Goal: Information Seeking & Learning: Find specific fact

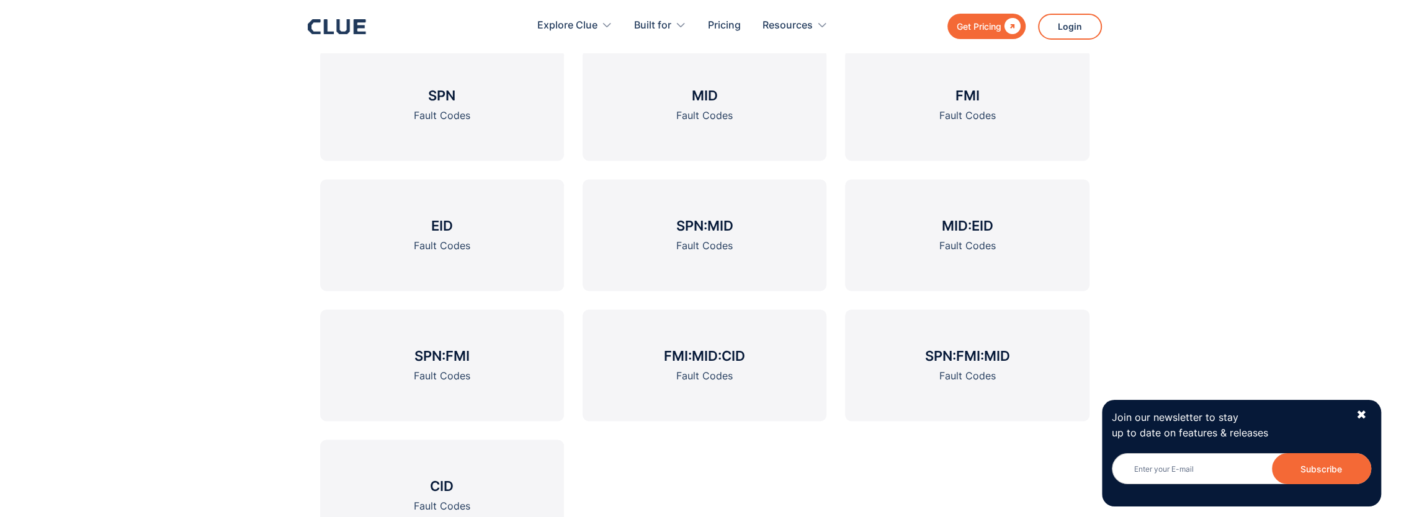
scroll to position [1489, 0]
click at [435, 102] on h3 "SPN" at bounding box center [441, 93] width 27 height 19
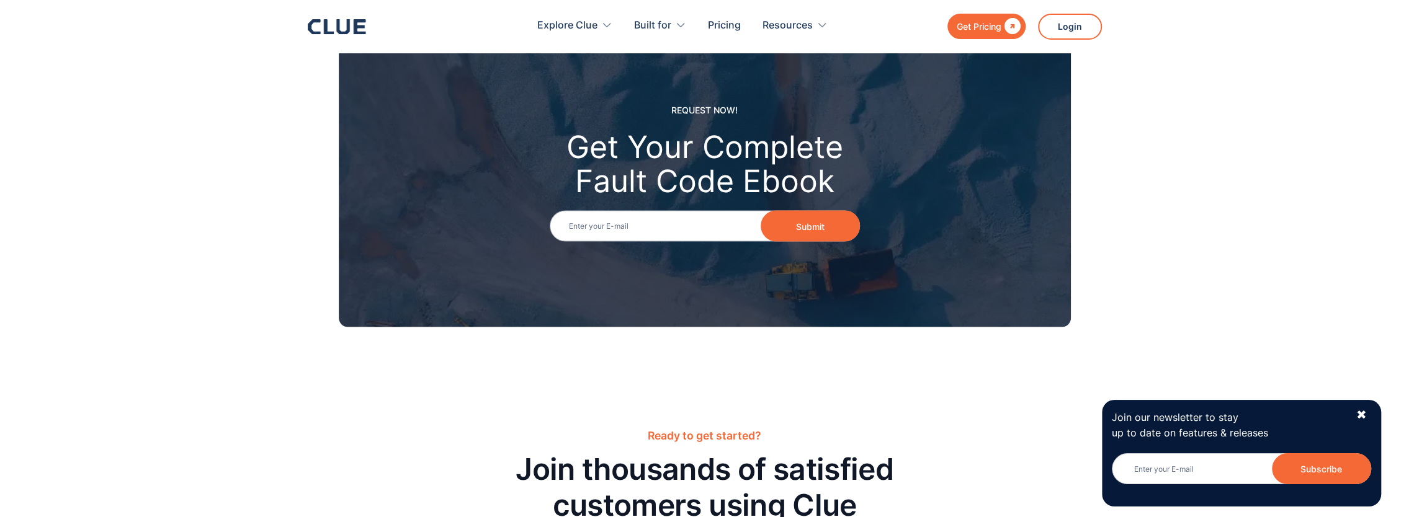
scroll to position [2419, 0]
